Goal: Task Accomplishment & Management: Manage account settings

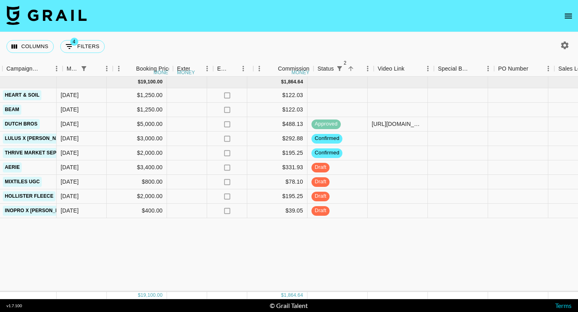
scroll to position [0, 399]
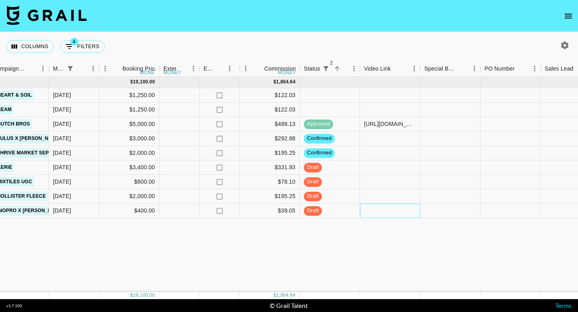
click at [381, 212] on div at bounding box center [390, 211] width 60 height 14
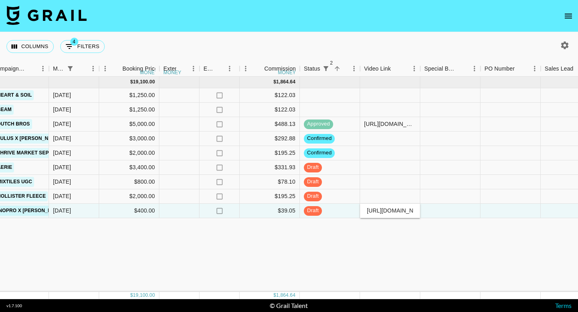
scroll to position [0, 138]
type input "[URL][DOMAIN_NAME]"
click at [376, 234] on div "[DATE] ( 9 ) $ 19,100.00 $ 1,864.64 recqjTuKvU7EO4gLX francescamiarn [EMAIL_ADD…" at bounding box center [237, 185] width 1272 height 216
click at [450, 234] on div "[DATE] ( 9 ) $ 19,100.00 $ 1,864.64 recqjTuKvU7EO4gLX francescamiarn [EMAIL_ADD…" at bounding box center [237, 185] width 1272 height 216
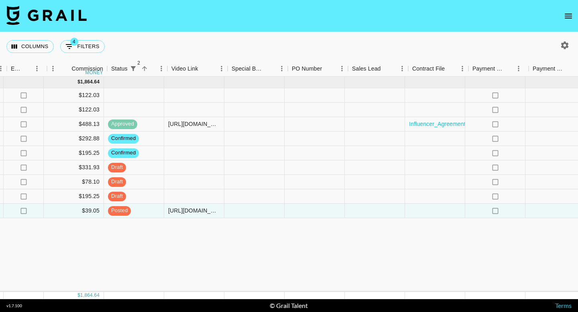
scroll to position [0, 595]
click at [426, 211] on div at bounding box center [434, 211] width 60 height 14
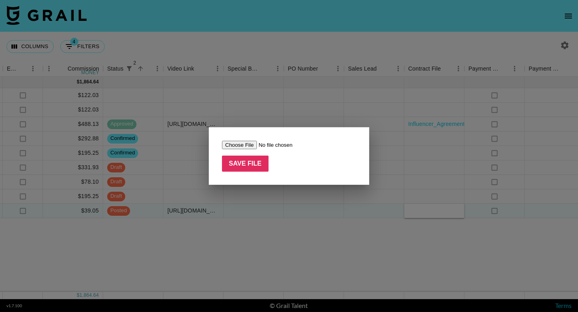
click at [244, 146] on input "file" at bounding box center [273, 145] width 102 height 8
type input "C:\fakepath\The SOW for TT3.pdf"
click at [252, 162] on input "Save File" at bounding box center [245, 164] width 47 height 16
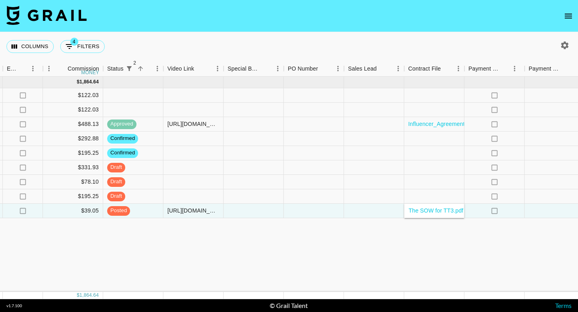
click at [415, 256] on div "[DATE] ( 9 ) $ 19,100.00 $ 1,864.64 recqjTuKvU7EO4gLX francescamiarn [EMAIL_ADD…" at bounding box center [41, 185] width 1272 height 216
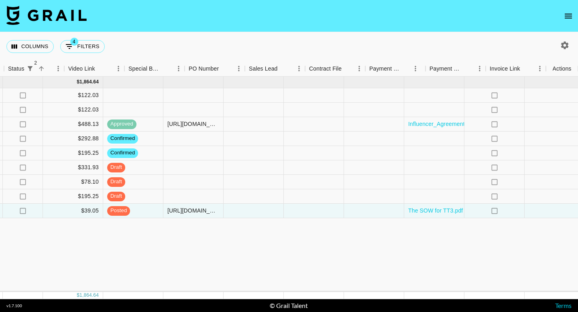
scroll to position [0, 694]
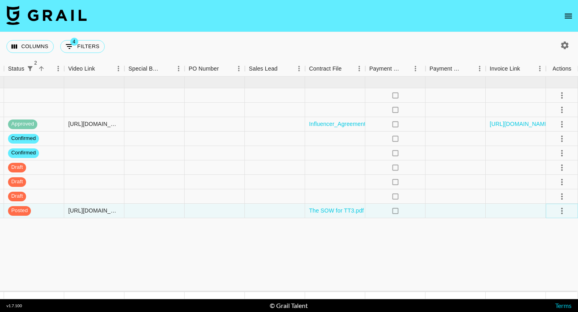
click at [564, 209] on icon "select merge strategy" at bounding box center [562, 211] width 10 height 10
click at [547, 288] on div "Approve" at bounding box center [544, 286] width 24 height 10
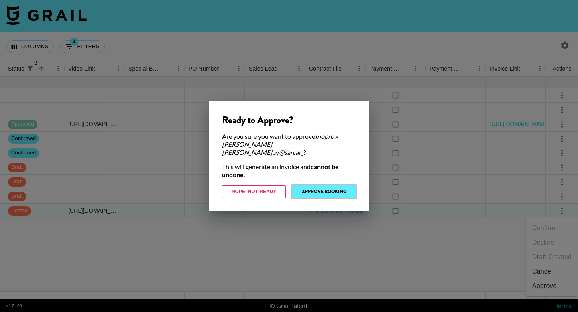
click at [329, 187] on button "Approve Booking" at bounding box center [324, 191] width 64 height 13
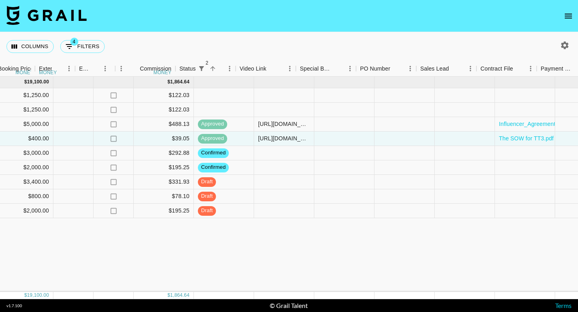
scroll to position [0, 526]
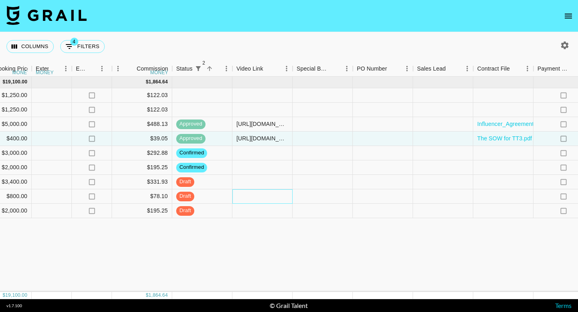
click at [257, 196] on div at bounding box center [262, 196] width 60 height 14
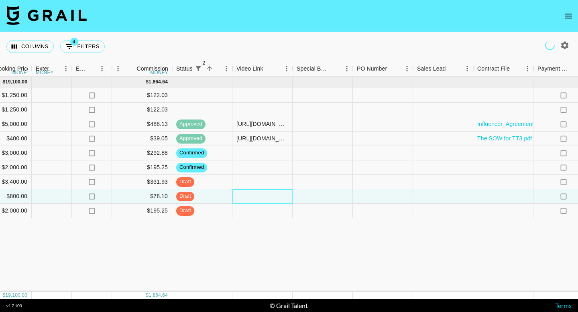
click at [252, 199] on div at bounding box center [262, 196] width 60 height 14
type input "[URL][DOMAIN_NAME]"
click at [273, 234] on div "[DATE] ( 9 ) $ 19,100.00 $ 1,864.64 recqjTuKvU7EO4gLX francescamiarn [EMAIL_ADD…" at bounding box center [110, 185] width 1272 height 216
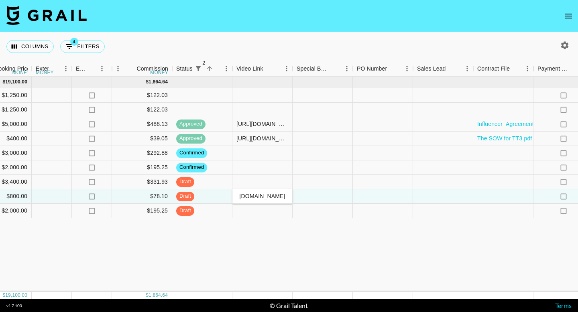
scroll to position [0, 0]
click at [273, 244] on div "[DATE] ( 9 ) $ 19,100.00 $ 1,864.64 recqjTuKvU7EO4gLX francescamiarn [EMAIL_ADD…" at bounding box center [110, 185] width 1272 height 216
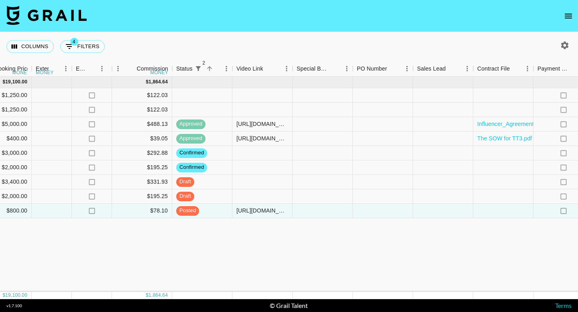
click at [225, 255] on div "[DATE] ( 9 ) $ 19,100.00 $ 1,864.64 recqjTuKvU7EO4gLX francescamiarn [EMAIL_ADD…" at bounding box center [110, 185] width 1272 height 216
click at [495, 214] on div at bounding box center [503, 211] width 60 height 14
click at [494, 214] on div at bounding box center [503, 211] width 60 height 14
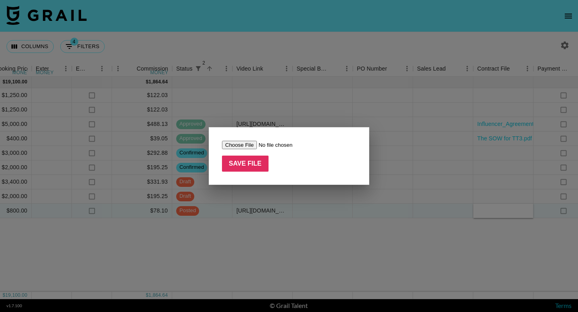
click at [246, 145] on input "file" at bounding box center [273, 145] width 102 height 8
click at [246, 146] on input "file" at bounding box center [273, 145] width 102 height 8
type input "C:\fakepath\_CCRA Amendment x Blue Lizard Paid Usage Opportunity xsarcar_ x Sum…"
click at [246, 161] on input "Save File" at bounding box center [245, 164] width 47 height 16
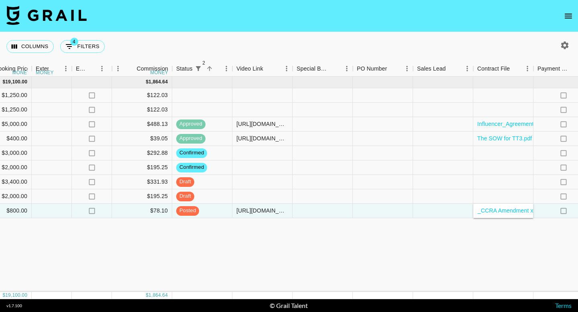
click at [442, 253] on div "[DATE] ( 9 ) $ 19,100.00 $ 1,864.64 recqjTuKvU7EO4gLX francescamiarn [EMAIL_ADD…" at bounding box center [110, 185] width 1272 height 216
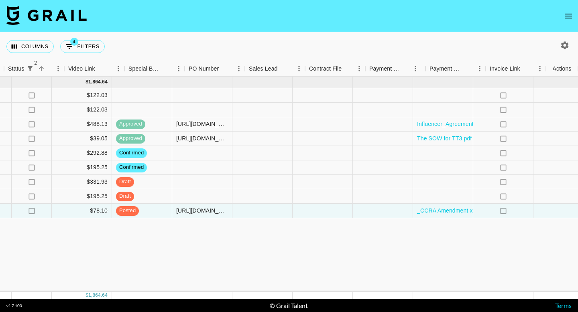
scroll to position [0, 694]
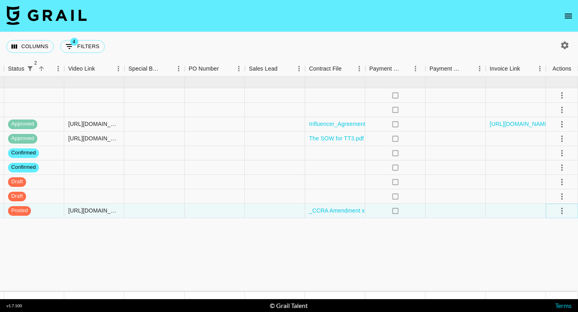
click at [562, 212] on icon "select merge strategy" at bounding box center [562, 211] width 10 height 10
click at [349, 209] on link "_CCRA Amendment x Blue Lizard Paid Usage Opportunity xsarcar_ x Summer wave 2.p…" at bounding box center [424, 211] width 230 height 8
click at [561, 208] on icon "select merge strategy" at bounding box center [562, 211] width 2 height 6
click at [553, 281] on li "Approve" at bounding box center [552, 286] width 52 height 14
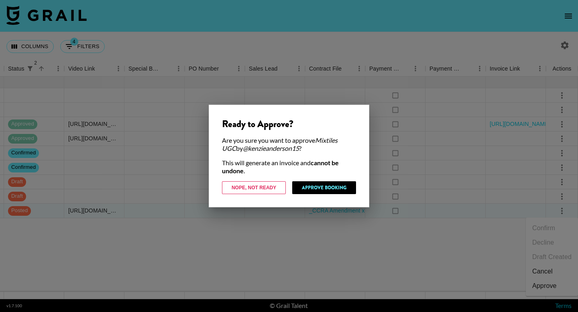
click at [312, 180] on div "Ready to Approve? Are you sure you want to approve Mixtiles UGC by @ kenzieande…" at bounding box center [289, 156] width 161 height 103
click at [313, 188] on button "Approve Booking" at bounding box center [324, 187] width 64 height 13
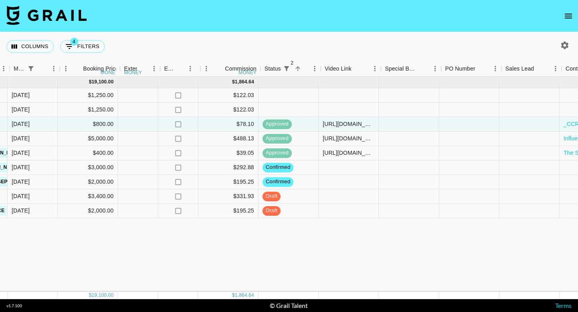
scroll to position [0, 438]
